Goal: Information Seeking & Learning: Learn about a topic

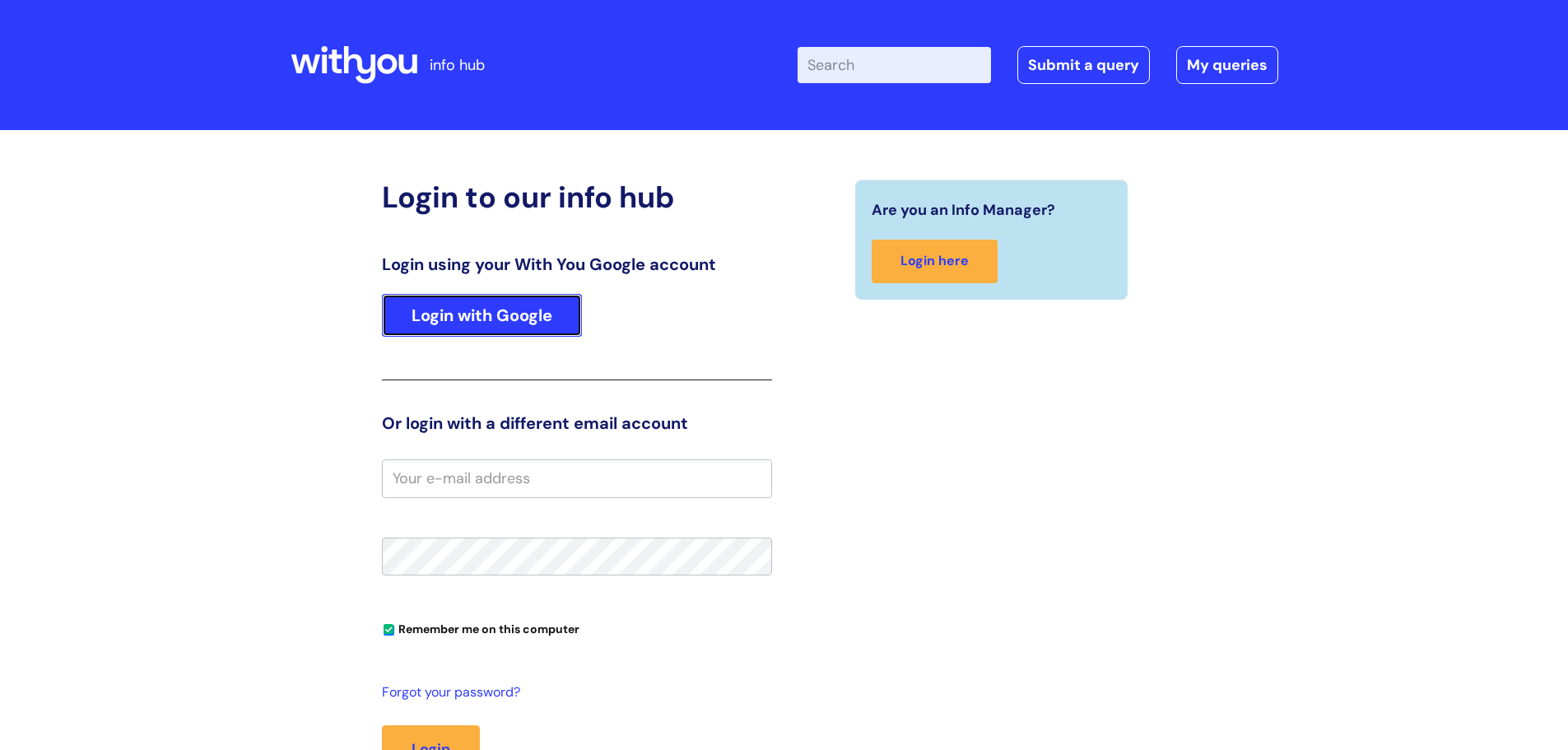
click at [549, 314] on link "Login with Google" at bounding box center [482, 315] width 200 height 42
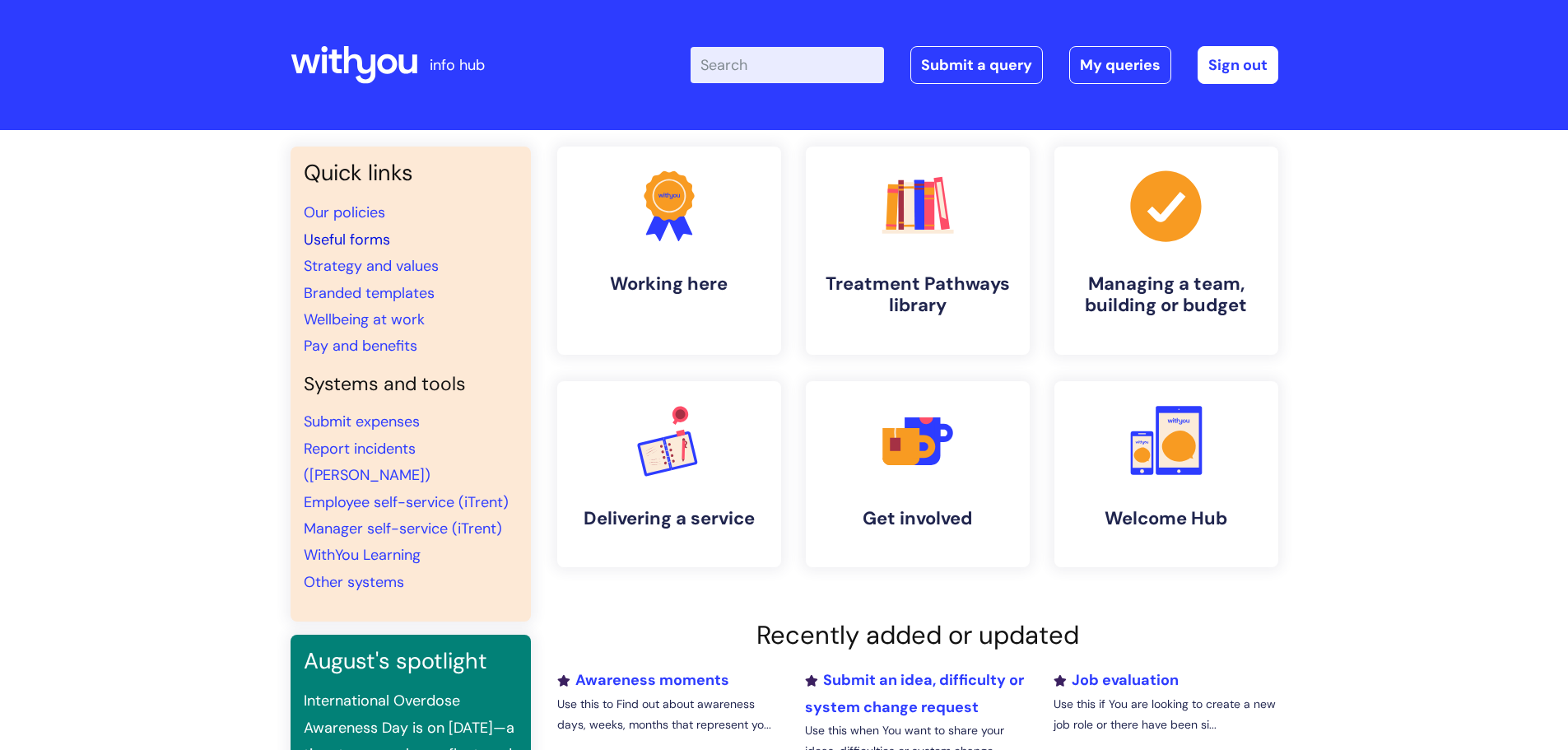
click at [354, 235] on link "Useful forms" at bounding box center [347, 240] width 87 height 20
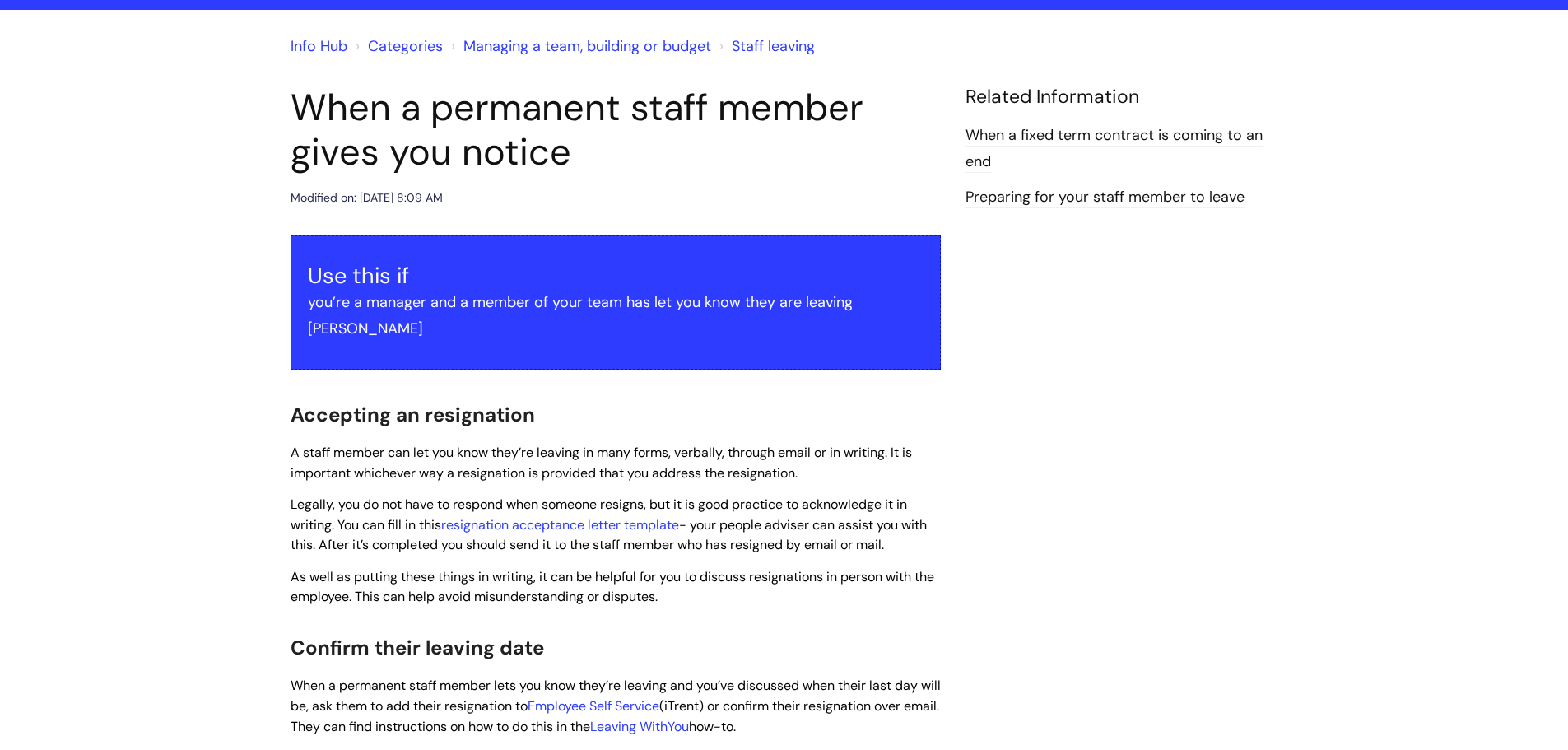
scroll to position [280, 0]
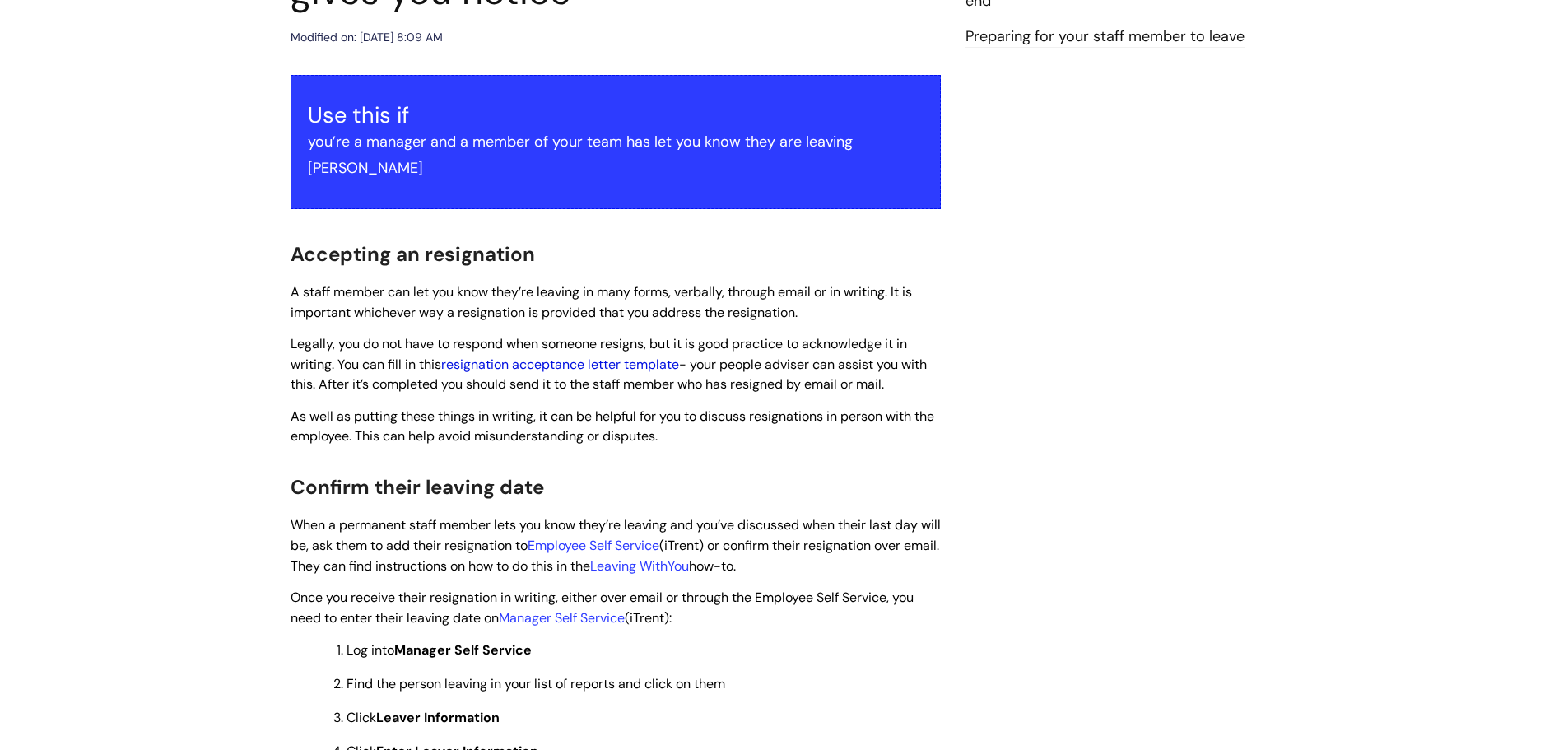
click at [601, 356] on link "resignation acceptance letter template" at bounding box center [561, 364] width 238 height 17
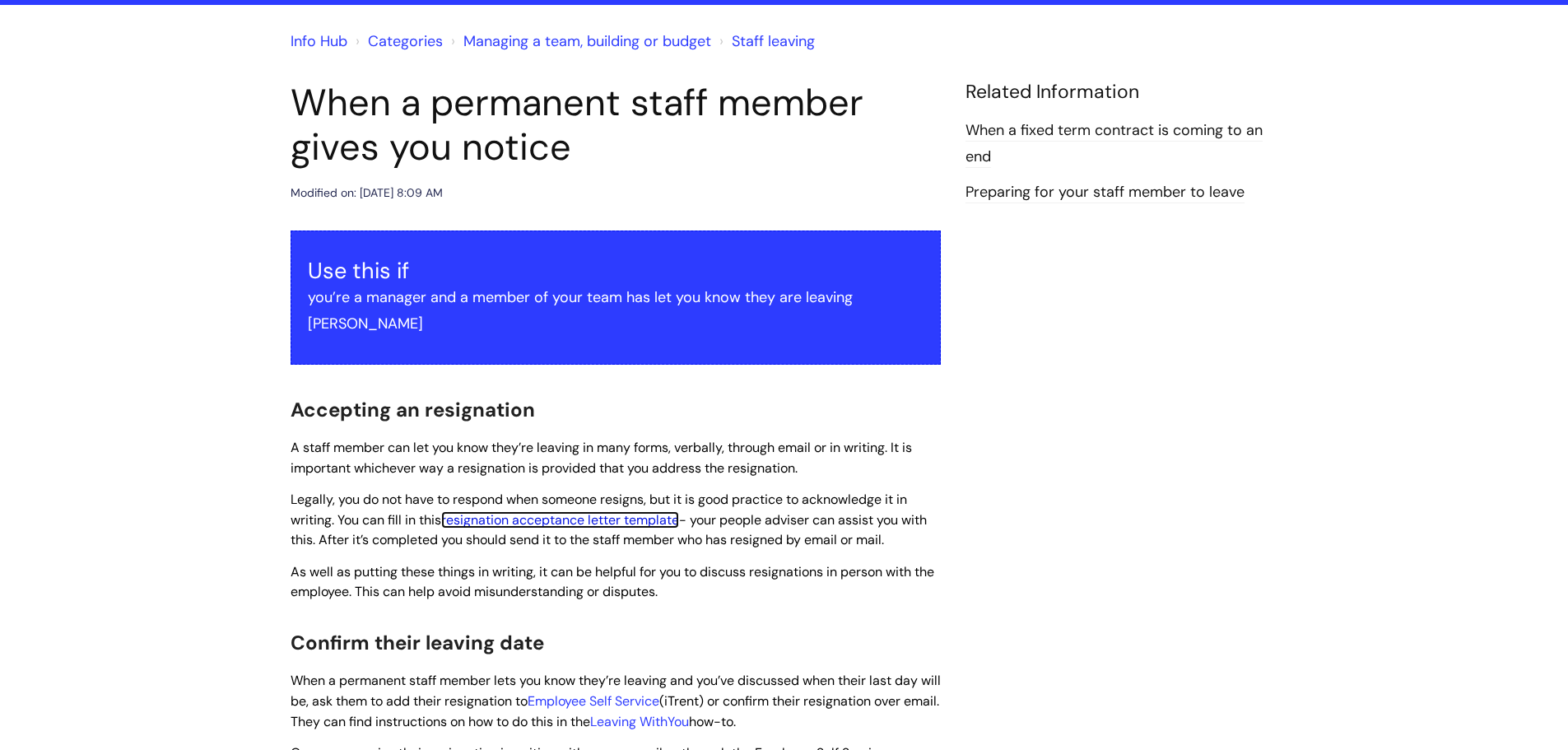
scroll to position [0, 0]
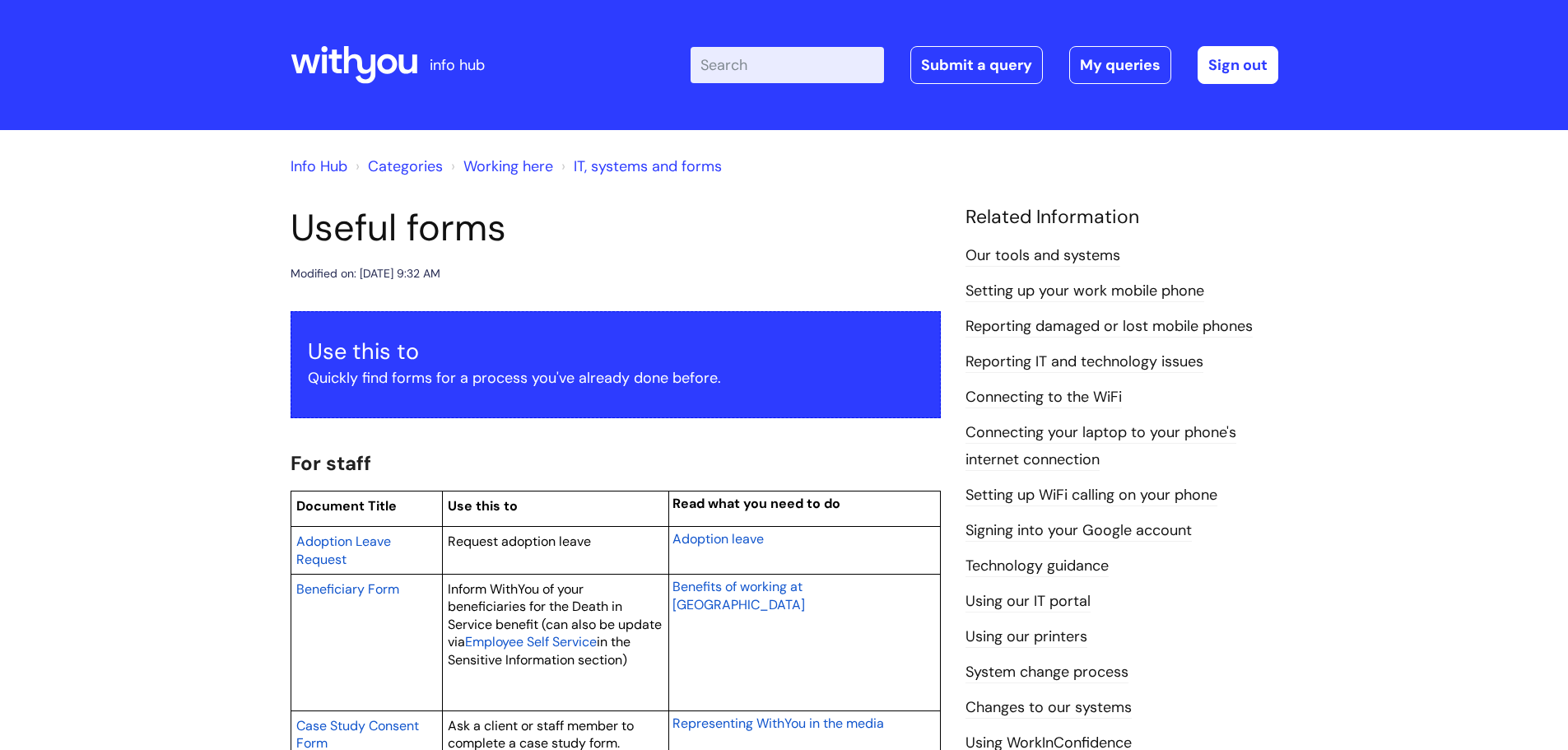
click at [778, 66] on input "Enter your search term here..." at bounding box center [787, 65] width 194 height 36
type input "leaving"
click button "Search" at bounding box center [0, 0] width 0 height 0
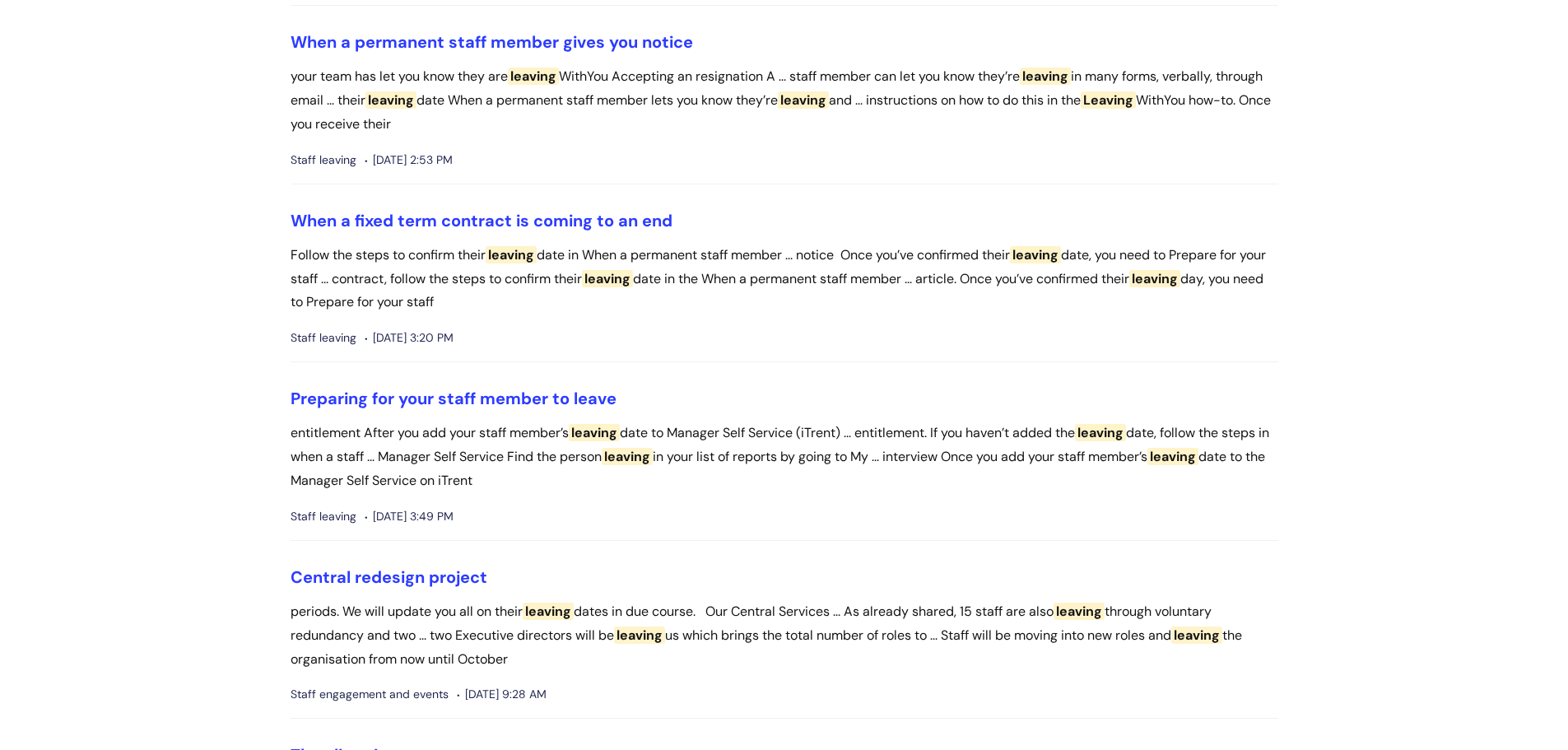
scroll to position [329, 0]
click at [571, 402] on link "Preparing for your staff member to leave" at bounding box center [453, 398] width 326 height 22
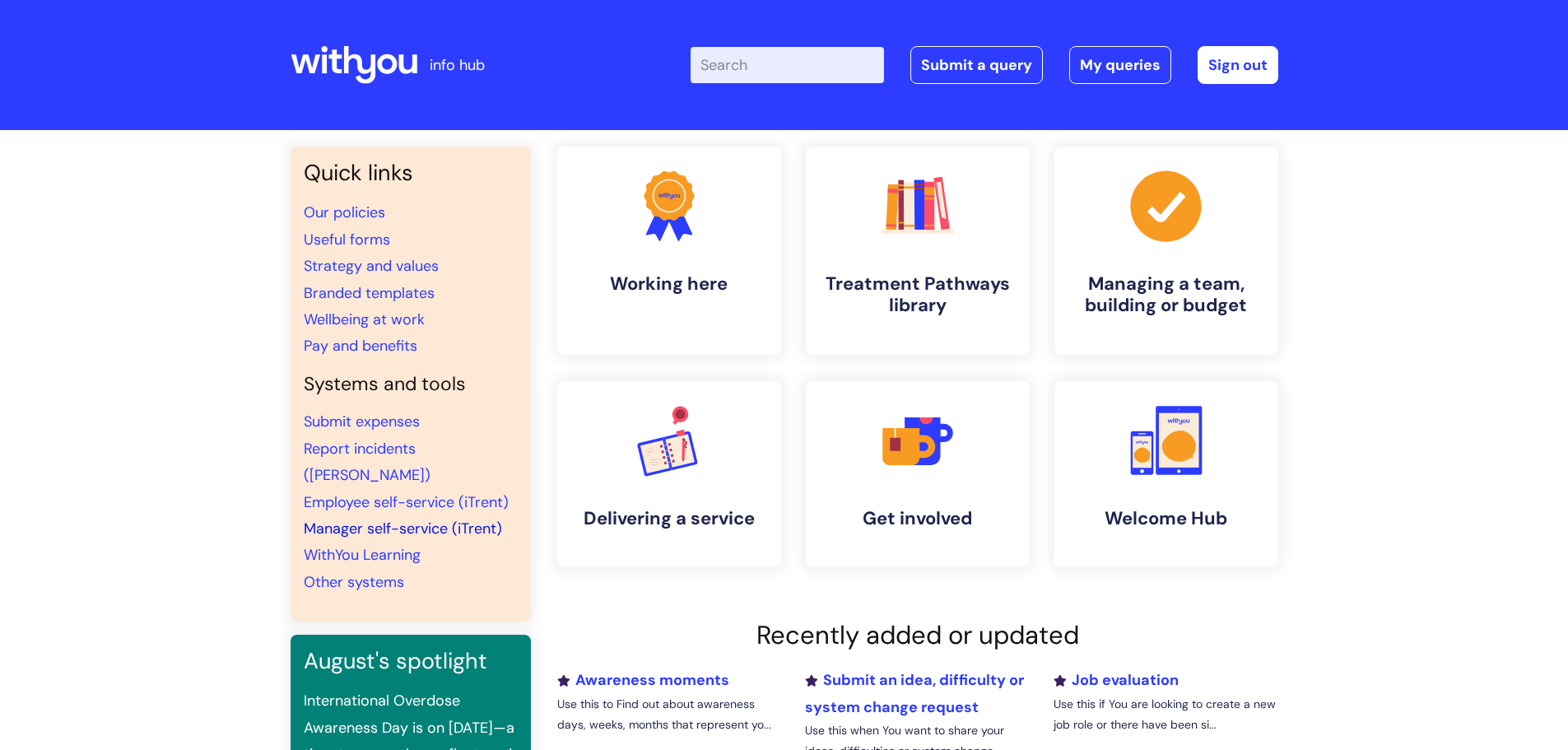
click at [378, 518] on link "Manager self-service (iTrent)" at bounding box center [403, 528] width 198 height 20
